Goal: Task Accomplishment & Management: Manage account settings

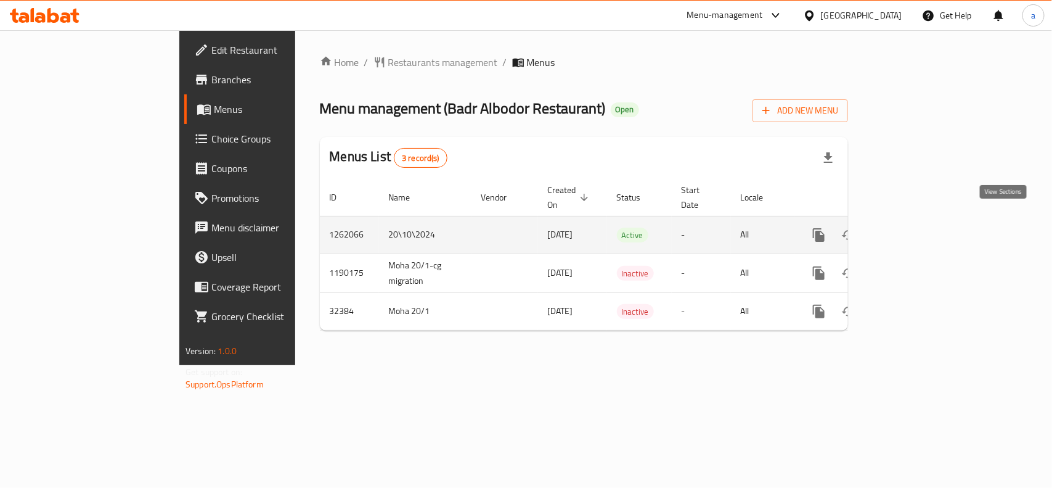
click at [915, 227] on icon "enhanced table" at bounding box center [908, 234] width 15 height 15
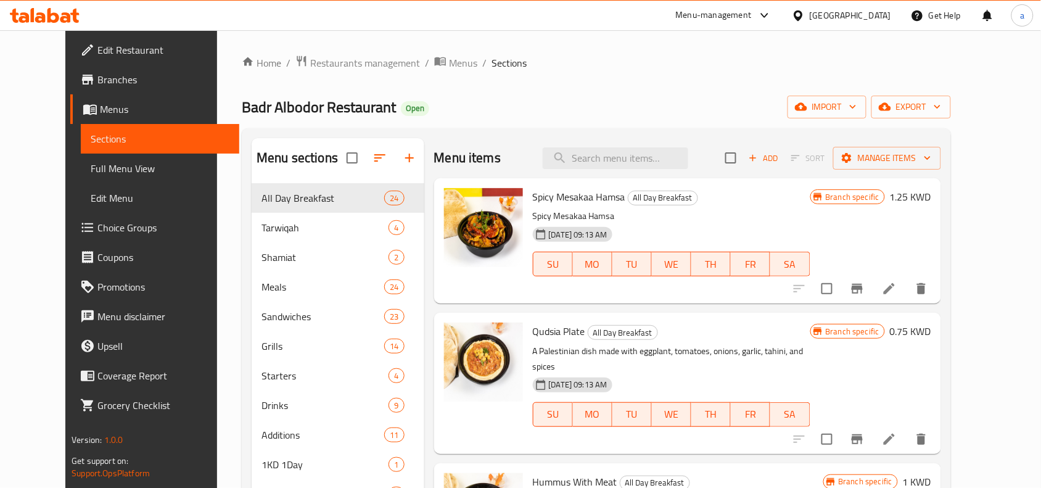
click at [97, 43] on span "Edit Restaurant" at bounding box center [163, 50] width 132 height 15
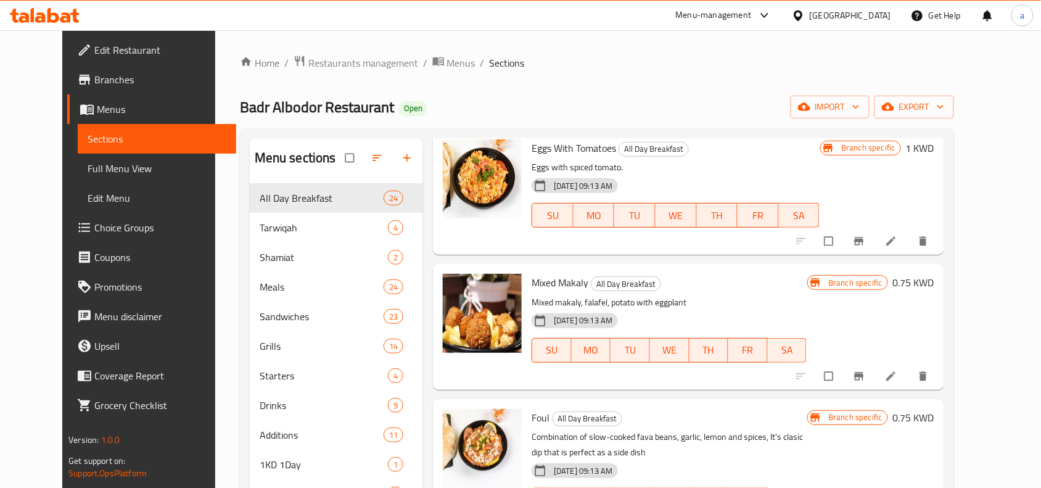
scroll to position [694, 0]
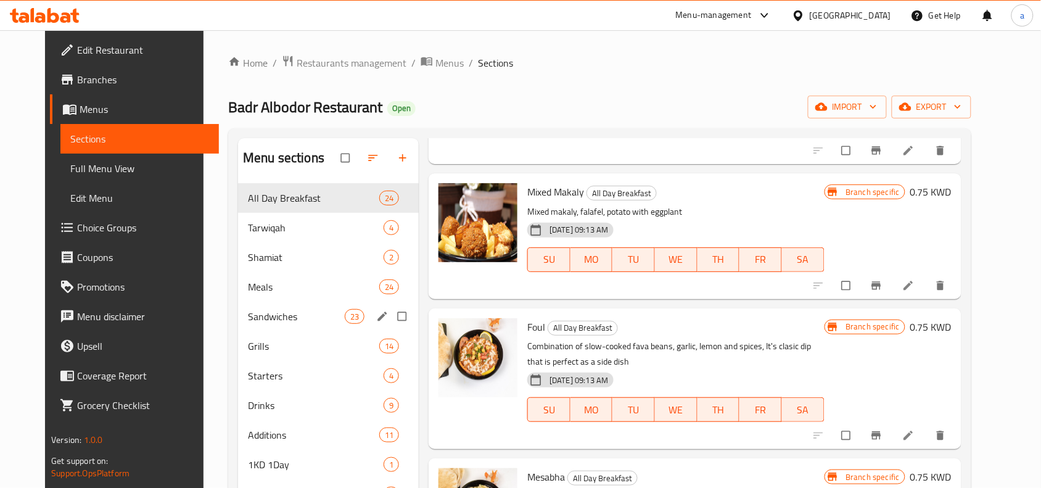
click at [274, 312] on span "Sandwiches" at bounding box center [296, 316] width 97 height 15
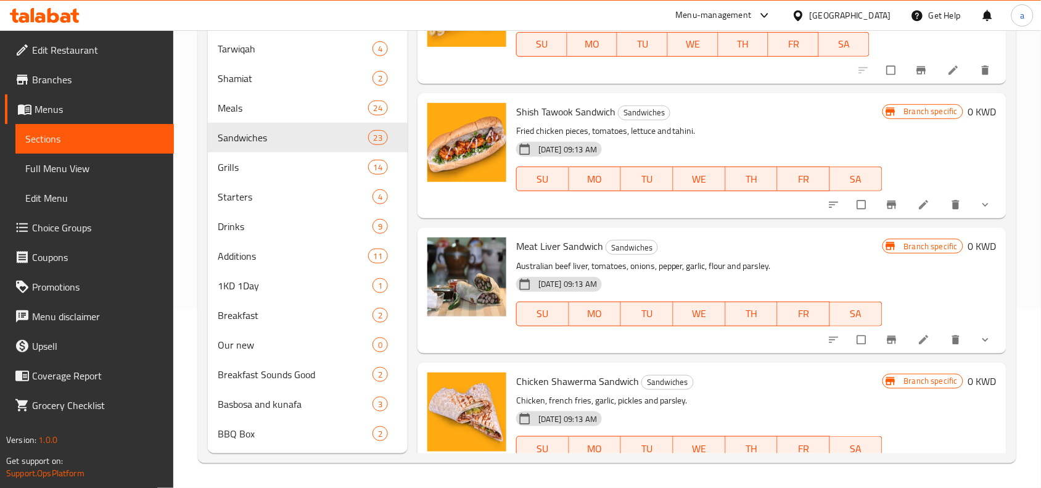
scroll to position [260, 0]
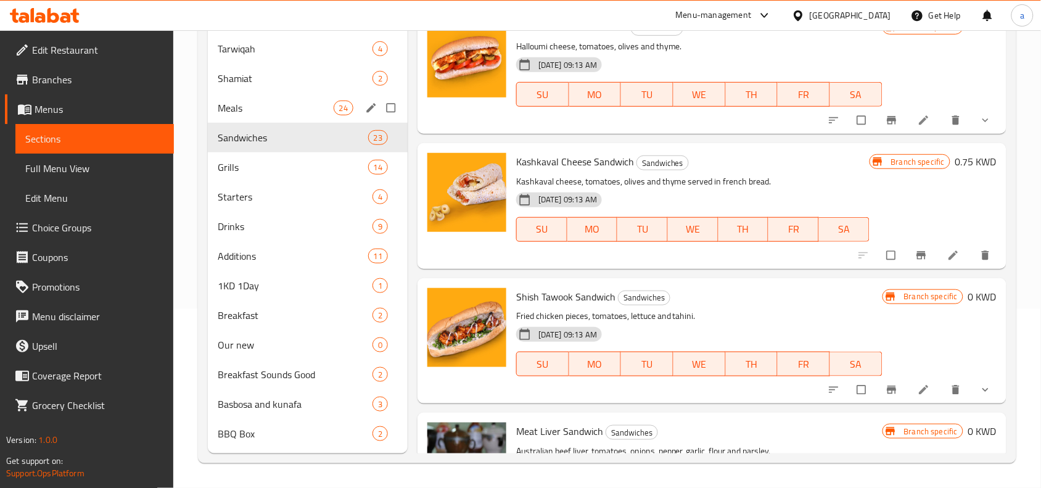
click at [316, 108] on span "Meals" at bounding box center [275, 107] width 115 height 15
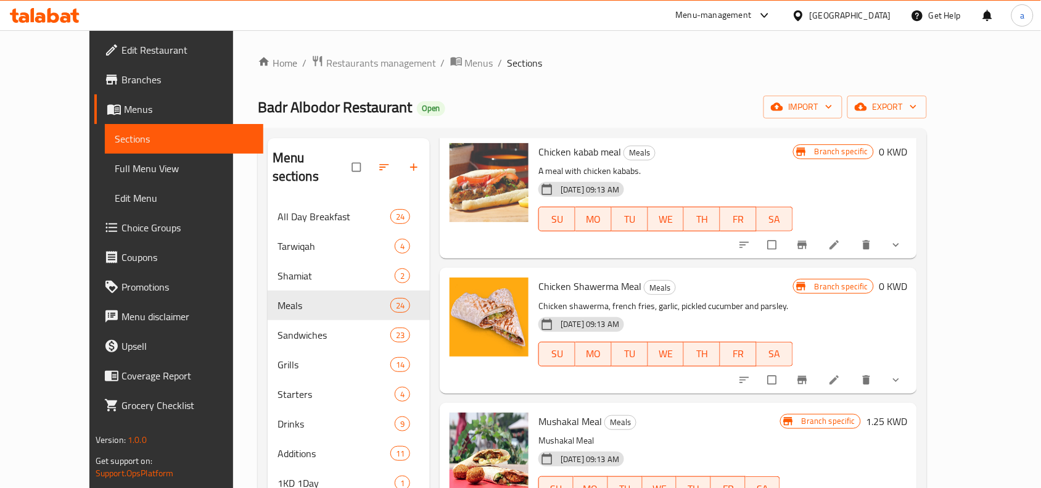
scroll to position [2312, 0]
